Goal: Information Seeking & Learning: Compare options

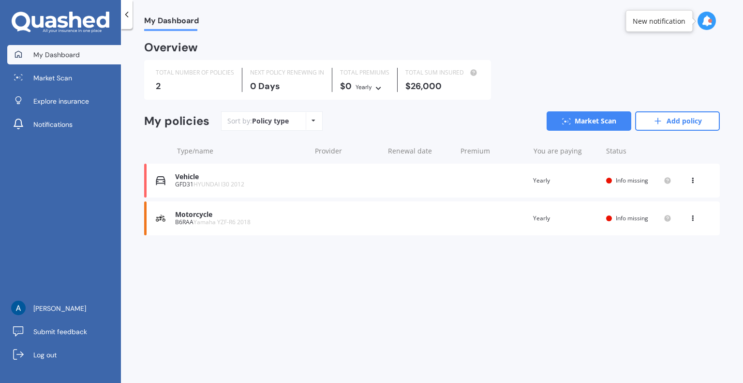
click at [190, 182] on div "GFD31 HYUNDAI I30 2012" at bounding box center [240, 184] width 131 height 7
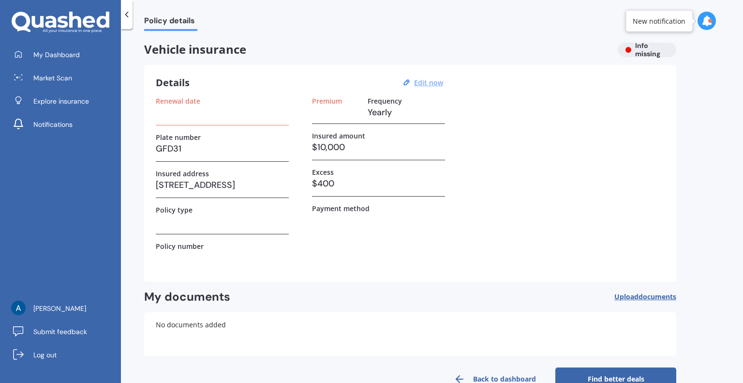
click at [432, 82] on u "Edit now" at bounding box center [428, 82] width 29 height 9
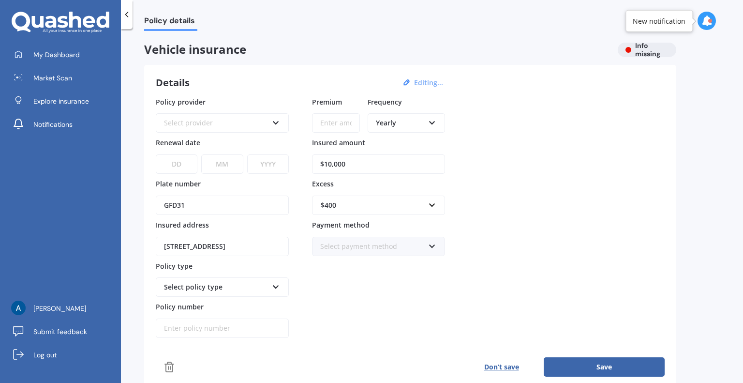
click at [230, 121] on div "Select provider" at bounding box center [216, 123] width 104 height 11
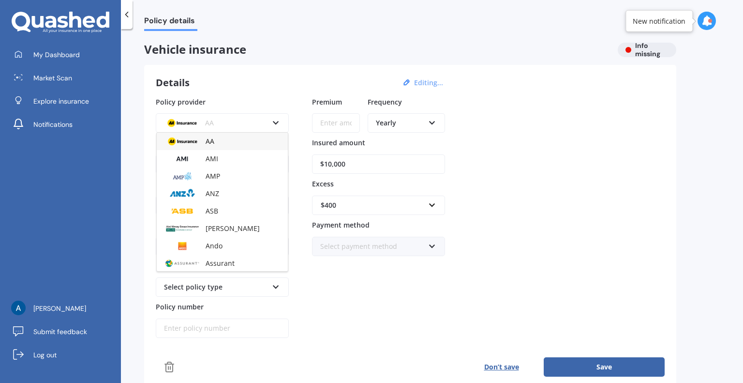
click at [222, 145] on div "AA" at bounding box center [222, 141] width 131 height 17
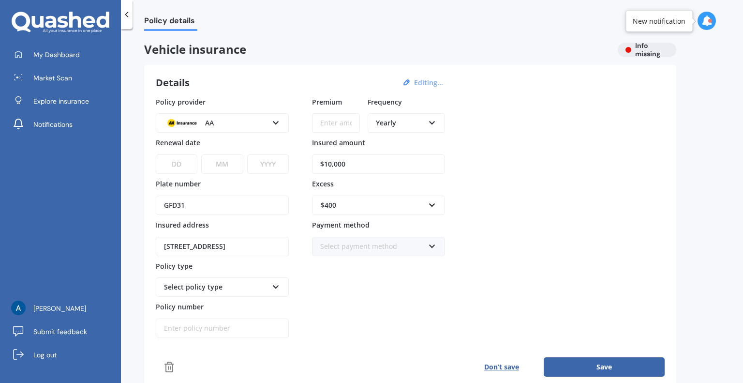
click at [340, 121] on input "Premium" at bounding box center [336, 122] width 48 height 19
click at [437, 123] on div "Yearly Yearly Six-Monthly Quarterly Monthly Fortnightly Weekly" at bounding box center [406, 122] width 77 height 19
click at [419, 194] on div "Monthly" at bounding box center [406, 193] width 75 height 17
click at [325, 123] on input "Premium" at bounding box center [336, 122] width 48 height 19
type input "$64.95"
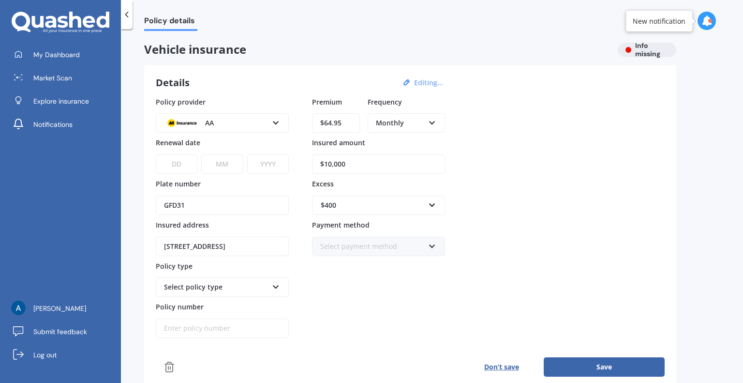
click at [583, 156] on div "Policy provider AA AA AMI AMP ANZ ASB Aioi Nissay Dowa Ando Assurant Autosure B…" at bounding box center [410, 217] width 509 height 241
drag, startPoint x: 354, startPoint y: 166, endPoint x: 309, endPoint y: 164, distance: 45.5
click at [309, 164] on div "Policy provider AA AA AMI AMP ANZ ASB Aioi Nissay Dowa Ando Assurant Autosure B…" at bounding box center [410, 217] width 509 height 241
type input "$8,900"
click at [531, 167] on div "Policy provider AA AA AMI AMP ANZ ASB Aioi Nissay Dowa Ando Assurant Autosure B…" at bounding box center [410, 217] width 509 height 241
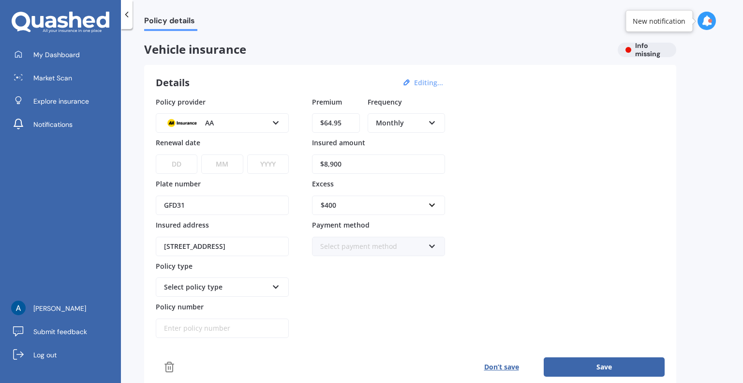
click at [180, 163] on select "DD 01 02 03 04 05 06 07 08 09 10 11 12 13 14 15 16 17 18 19 20 21 22 23 24 25 2…" at bounding box center [177, 163] width 42 height 19
select select "10"
click at [156, 154] on select "DD 01 02 03 04 05 06 07 08 09 10 11 12 13 14 15 16 17 18 19 20 21 22 23 24 25 2…" at bounding box center [177, 163] width 42 height 19
click at [229, 164] on select "MM 01 02 03 04 05 06 07 08 09 10 11 12" at bounding box center [222, 163] width 42 height 19
select select "03"
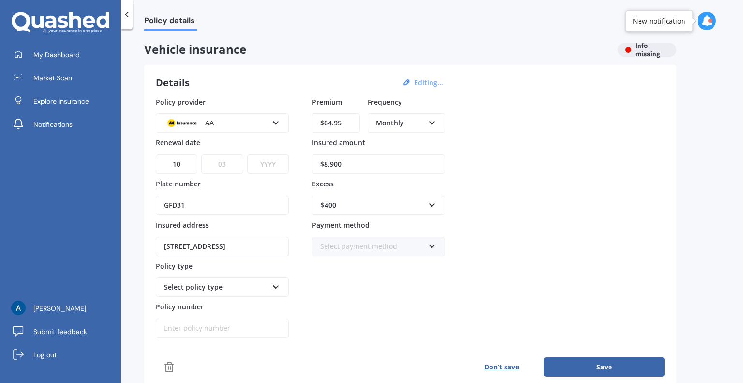
click at [201, 154] on select "MM 01 02 03 04 05 06 07 08 09 10 11 12" at bounding box center [222, 163] width 42 height 19
click at [263, 164] on select "YYYY 2027 2026 2025 2024 2023 2022 2021 2020 2019 2018 2017 2016 2015 2014 2013…" at bounding box center [268, 163] width 42 height 19
select select "2026"
click at [247, 154] on select "YYYY 2027 2026 2025 2024 2023 2022 2021 2020 2019 2018 2017 2016 2015 2014 2013…" at bounding box center [268, 163] width 42 height 19
click at [544, 187] on div "Policy provider AA AA AMI AMP ANZ ASB Aioi Nissay Dowa Ando Assurant Autosure B…" at bounding box center [410, 217] width 509 height 241
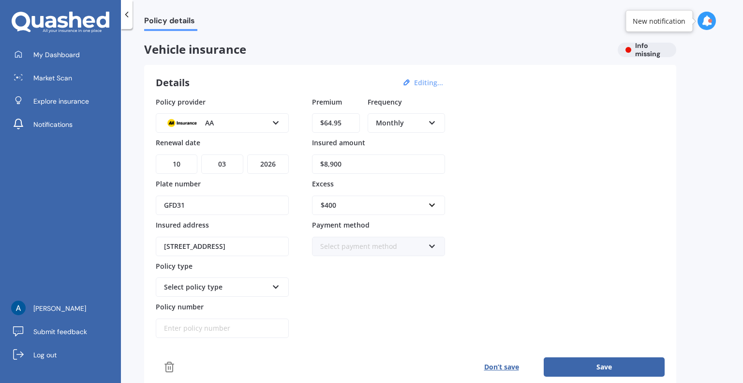
click at [361, 205] on div "$400" at bounding box center [373, 205] width 104 height 11
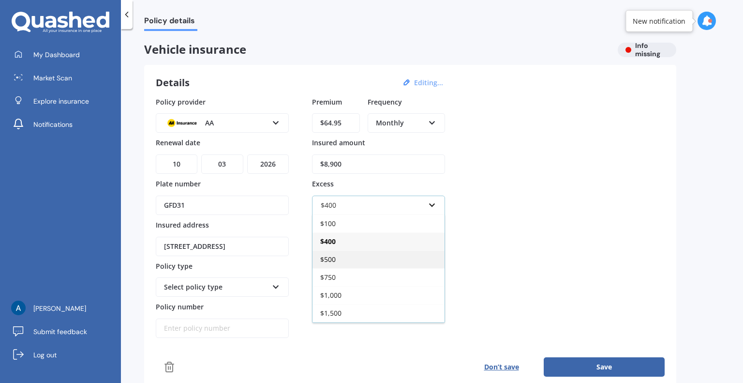
click at [346, 255] on div "$500" at bounding box center [378, 259] width 132 height 18
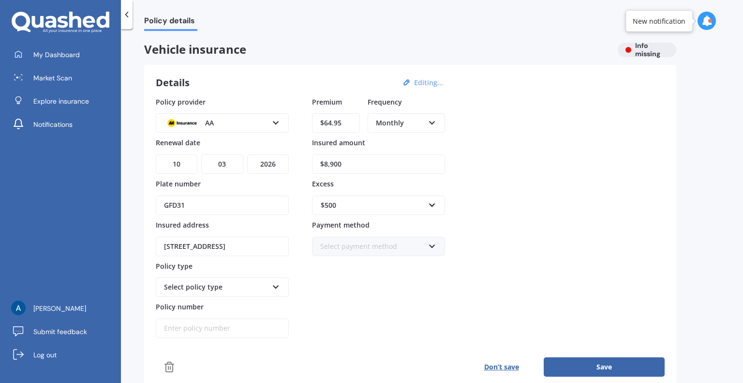
click at [564, 182] on div "Policy provider AA AA AMI AMP ANZ ASB Aioi Nissay Dowa Ando Assurant Autosure B…" at bounding box center [410, 217] width 509 height 241
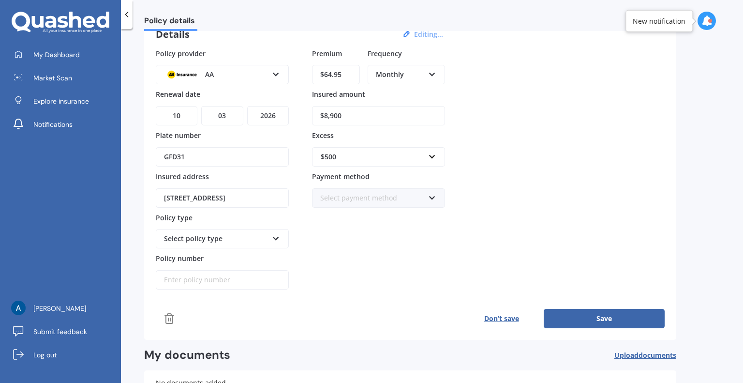
click at [257, 238] on div "Select policy type" at bounding box center [216, 238] width 104 height 11
click at [239, 255] on div "Comprehensive" at bounding box center [222, 256] width 131 height 17
click at [204, 283] on input "Policy number" at bounding box center [222, 279] width 133 height 19
paste input "AMV036175412"
type input "AMV036175412"
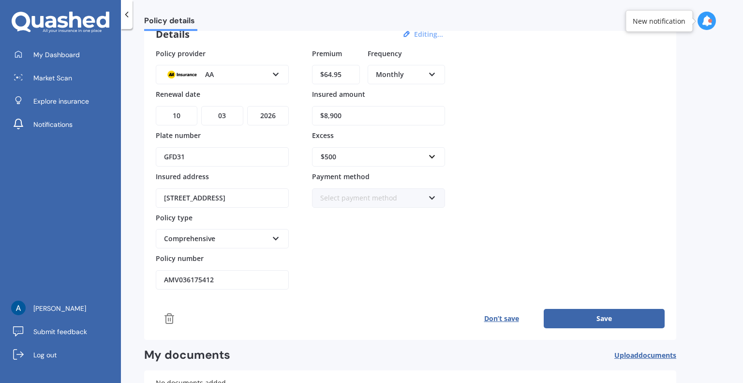
click at [527, 184] on div "Policy provider AA AA AMI AMP ANZ ASB Aioi Nissay Dowa Ando Assurant Autosure B…" at bounding box center [410, 168] width 509 height 241
click at [602, 314] on button "Save" at bounding box center [604, 318] width 121 height 19
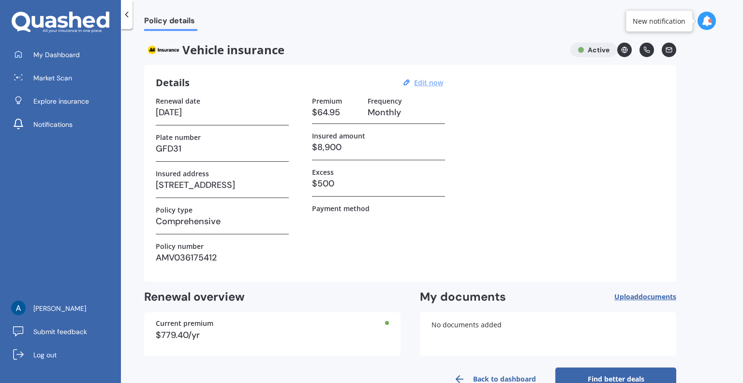
scroll to position [24, 0]
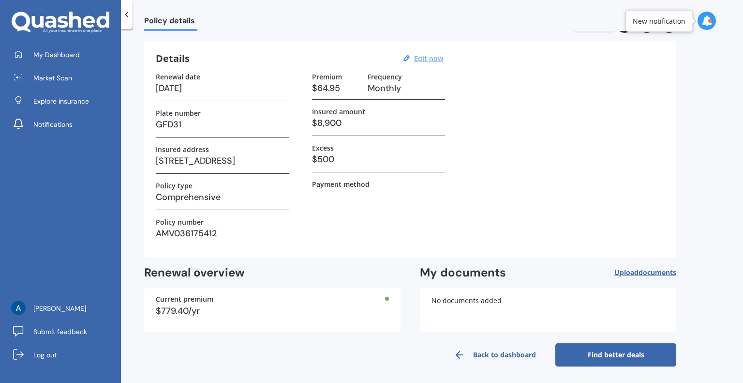
click at [650, 274] on span "documents" at bounding box center [657, 271] width 38 height 9
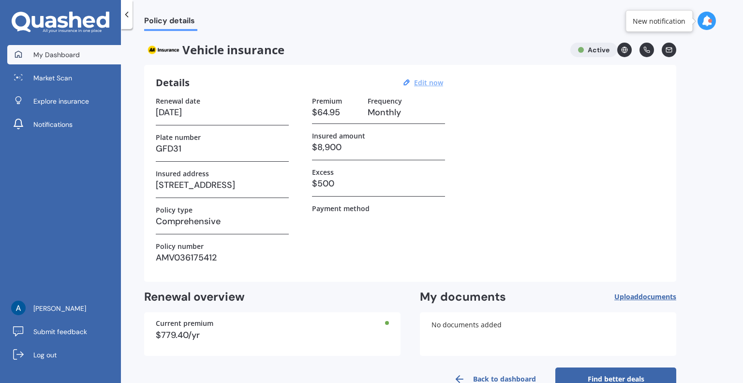
click at [68, 59] on span "My Dashboard" at bounding box center [56, 55] width 46 height 10
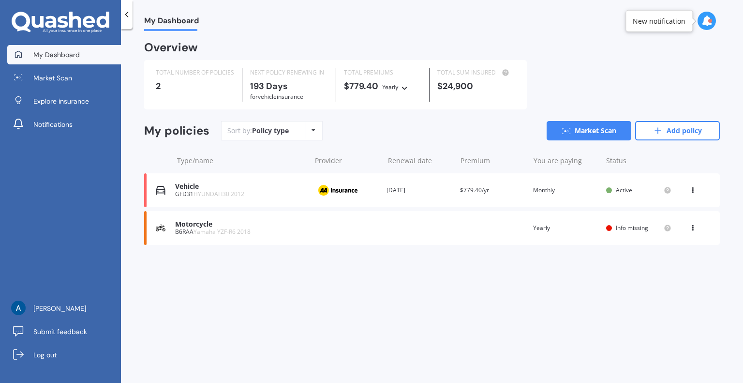
click at [692, 191] on icon at bounding box center [692, 188] width 7 height 6
click at [507, 316] on div "My Dashboard Overview TOTAL NUMBER OF POLICIES 2 NEXT POLICY RENEWING [DATE] fo…" at bounding box center [432, 208] width 622 height 354
click at [328, 192] on img at bounding box center [337, 190] width 48 height 18
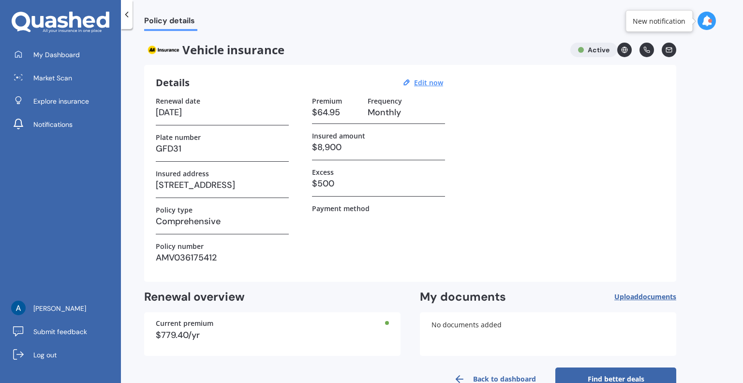
scroll to position [24, 0]
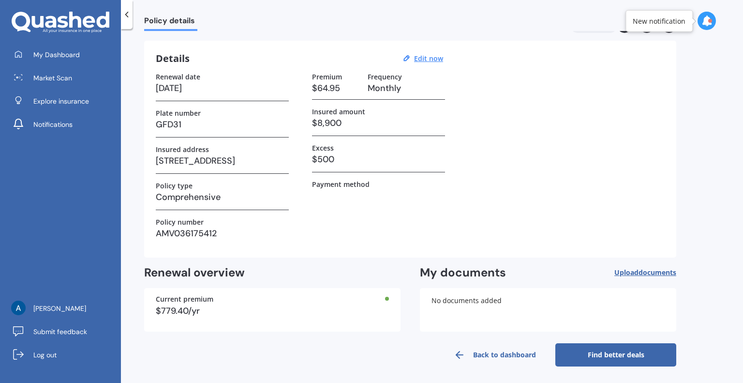
click at [626, 352] on link "Find better deals" at bounding box center [615, 354] width 121 height 23
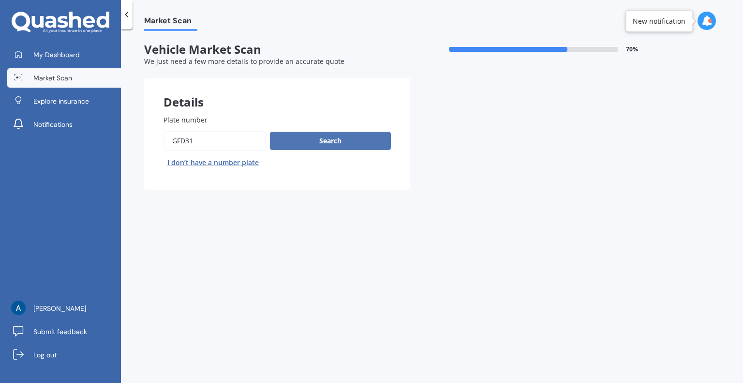
click at [371, 145] on button "Search" at bounding box center [330, 141] width 121 height 18
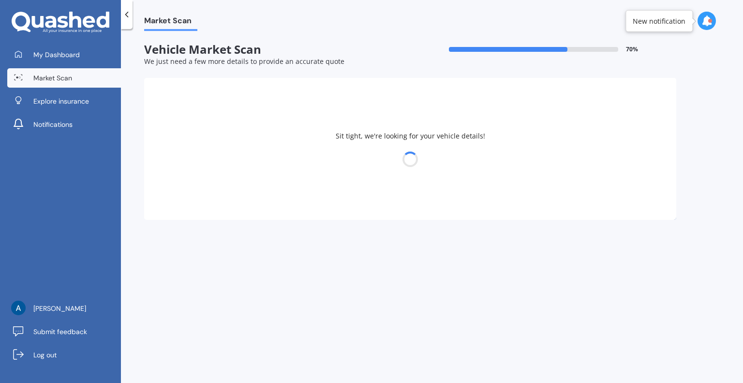
select select "HYUNDAI"
select select "I30"
select select "09"
select select "11"
select select "1982"
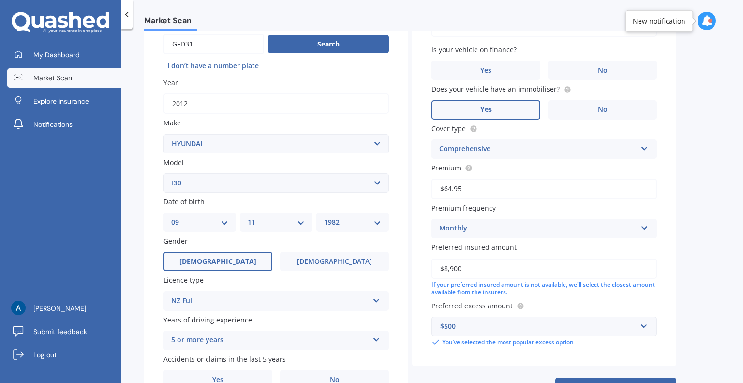
scroll to position [145, 0]
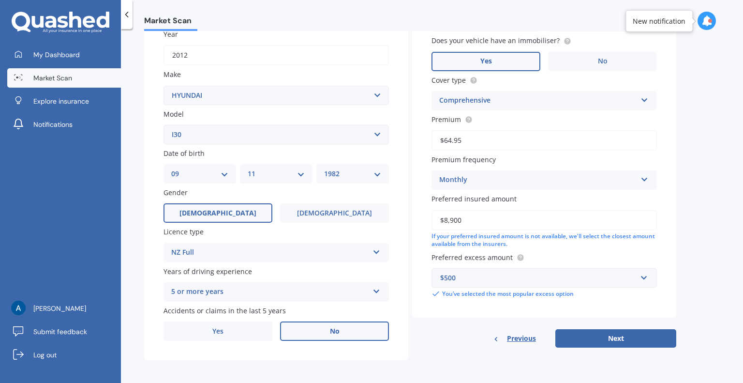
click at [339, 330] on span "No" at bounding box center [335, 331] width 10 height 8
click at [0, 0] on input "No" at bounding box center [0, 0] width 0 height 0
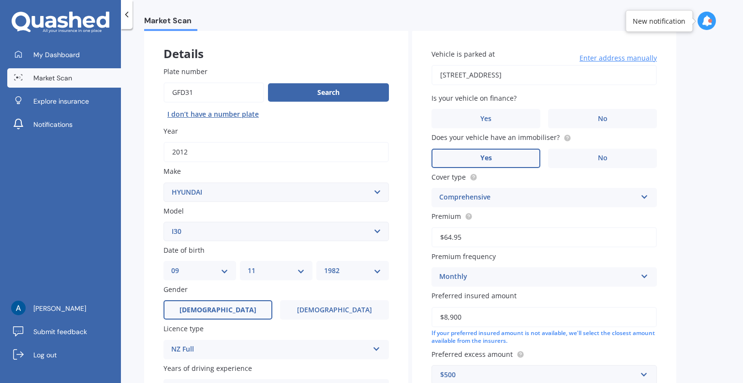
scroll to position [0, 0]
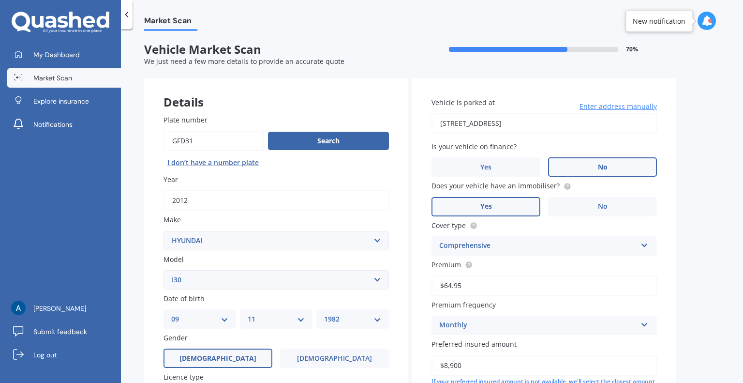
click at [587, 160] on label "No" at bounding box center [602, 166] width 109 height 19
click at [0, 0] on input "No" at bounding box center [0, 0] width 0 height 0
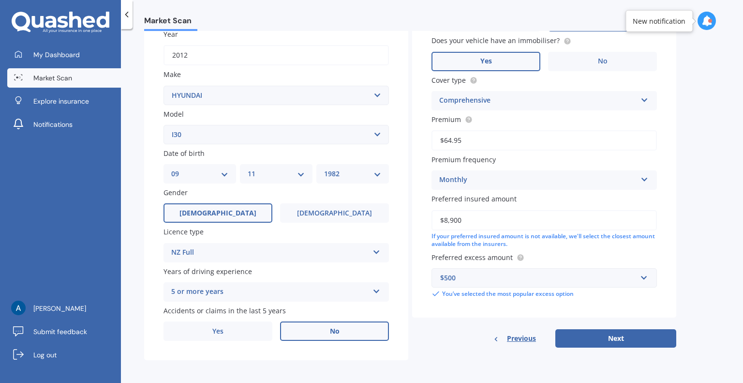
scroll to position [147, 0]
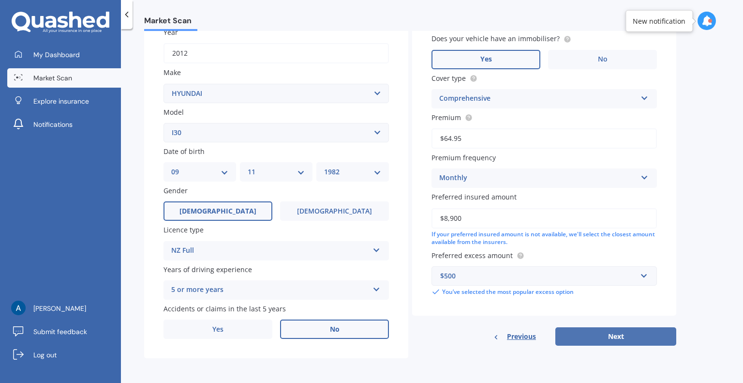
click at [614, 334] on button "Next" at bounding box center [615, 336] width 121 height 18
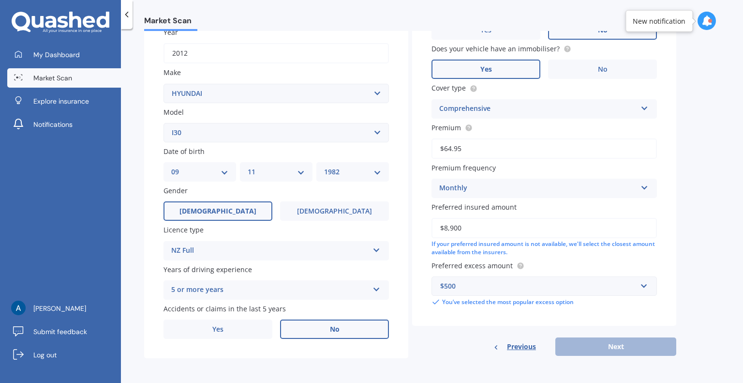
scroll to position [66, 0]
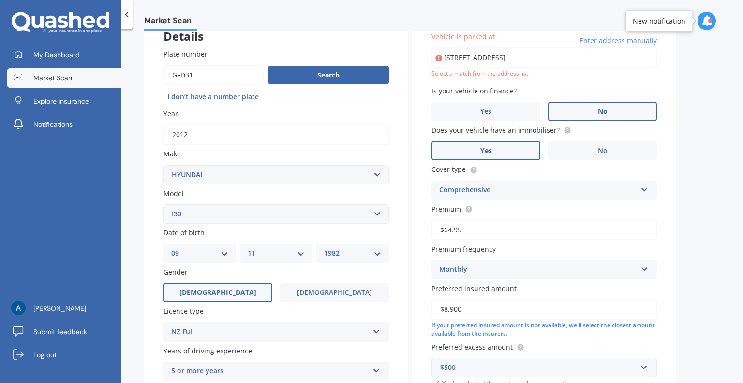
type input "[STREET_ADDRESS]"
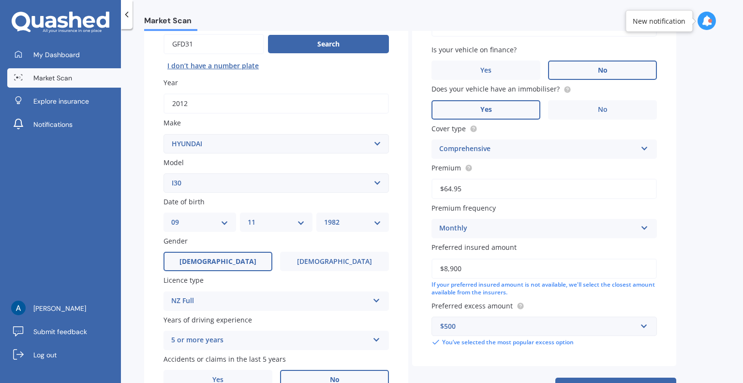
scroll to position [147, 0]
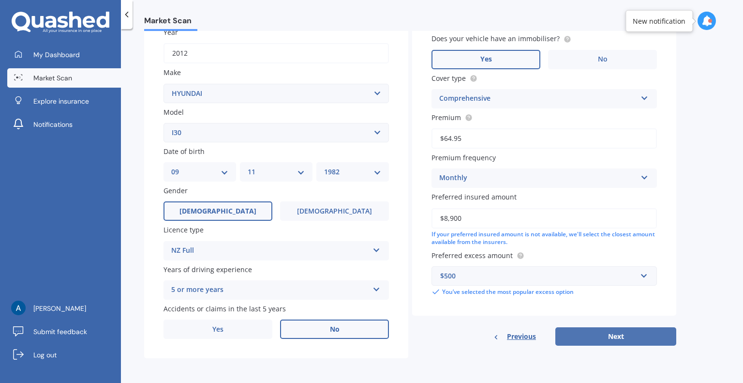
click at [617, 336] on button "Next" at bounding box center [615, 336] width 121 height 18
select select "09"
select select "11"
select select "1982"
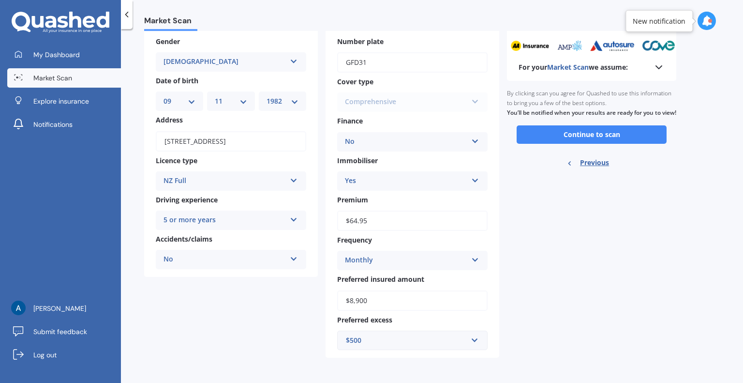
scroll to position [0, 0]
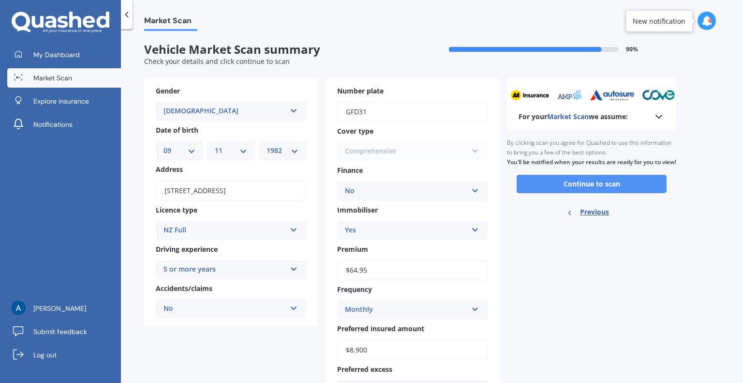
click at [600, 193] on button "Continue to scan" at bounding box center [592, 184] width 150 height 18
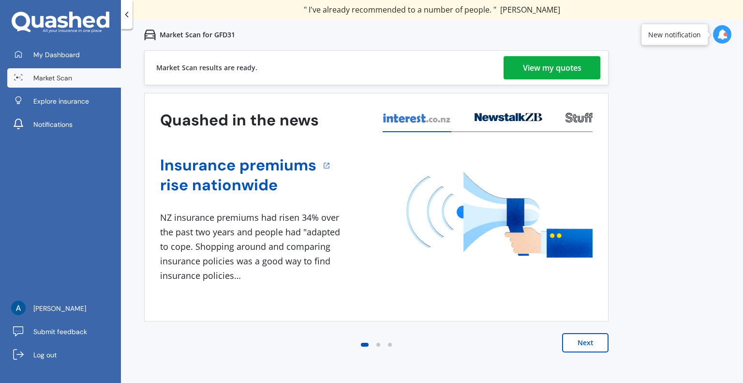
click at [563, 73] on div "View my quotes" at bounding box center [552, 67] width 59 height 23
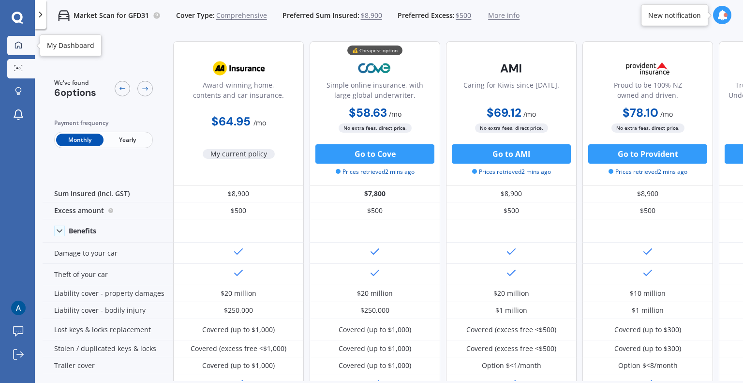
click at [23, 41] on div at bounding box center [18, 45] width 15 height 9
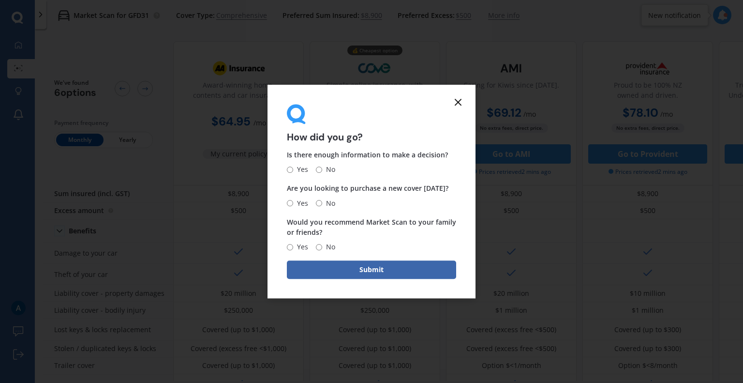
click at [456, 103] on line at bounding box center [458, 102] width 6 height 6
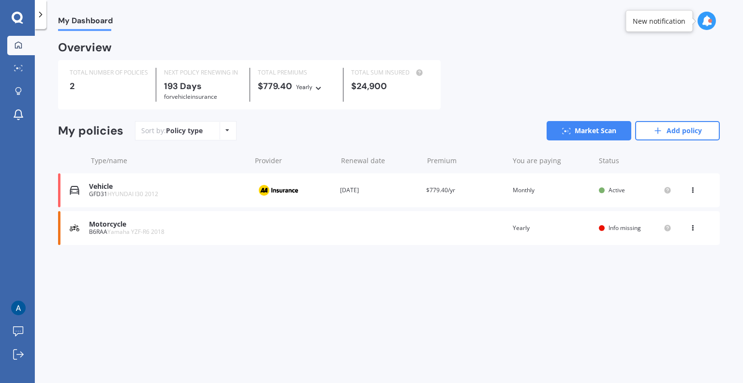
click at [257, 227] on div "Motorcycle B6RAA Yamaha YZF-R6 2018 Renewal date Premium You are paying Yearly …" at bounding box center [389, 228] width 662 height 34
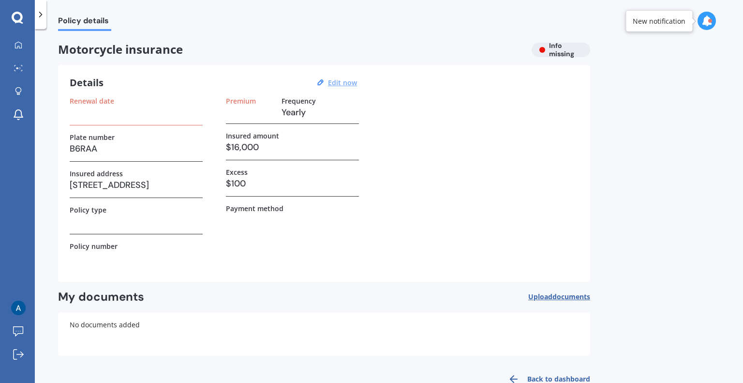
click at [339, 78] on u "Edit now" at bounding box center [342, 82] width 29 height 9
